Goal: Register for event/course

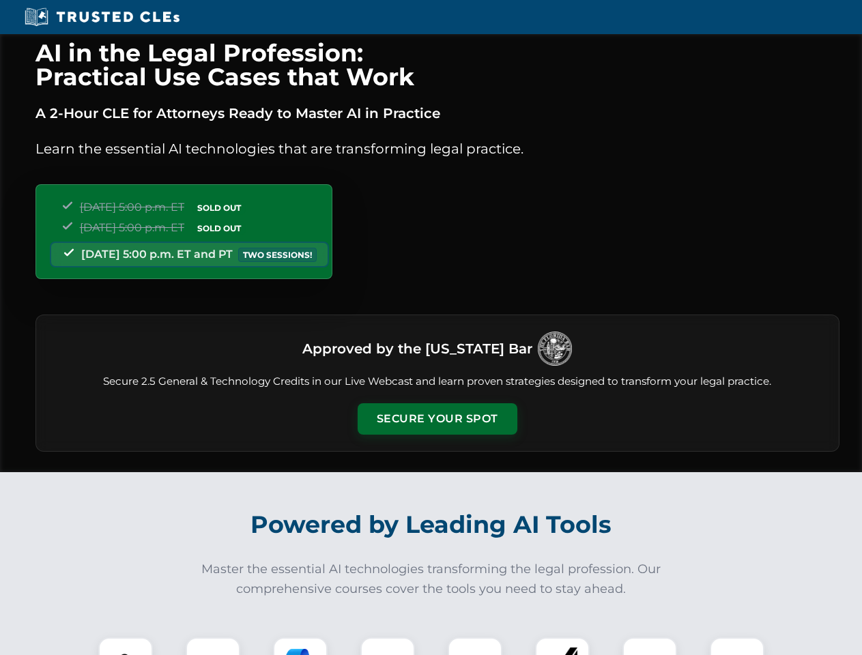
click at [437, 419] on button "Secure Your Spot" at bounding box center [438, 418] width 160 height 31
click at [126, 646] on img at bounding box center [126, 665] width 40 height 40
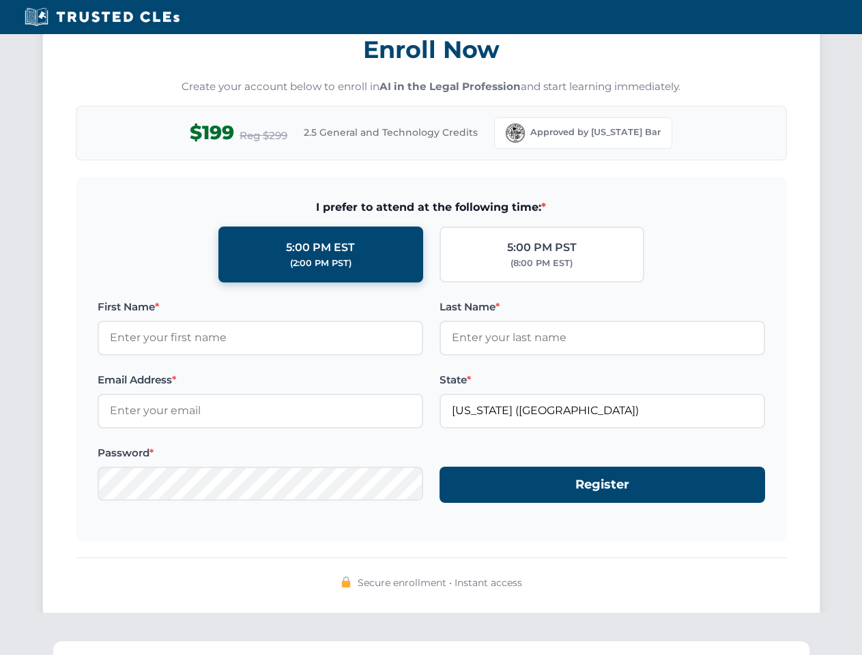
scroll to position [1340, 0]
